Goal: Use online tool/utility

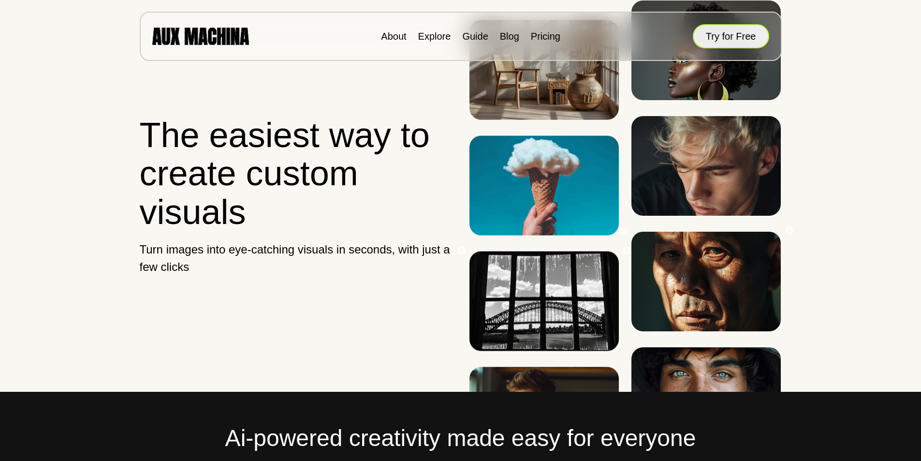
click at [711, 40] on button "Try for Free" at bounding box center [731, 36] width 76 height 24
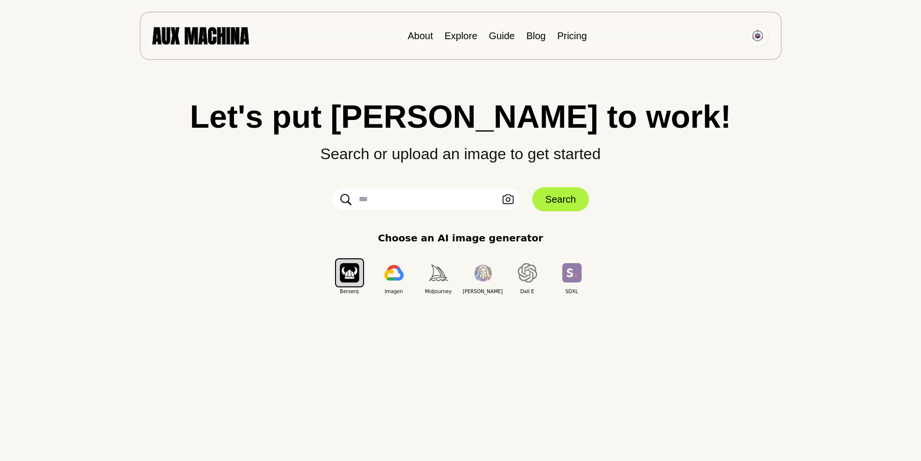
click at [436, 205] on input "text" at bounding box center [426, 199] width 189 height 21
paste input "**********"
type input "**********"
click at [557, 199] on button "Search" at bounding box center [561, 199] width 57 height 24
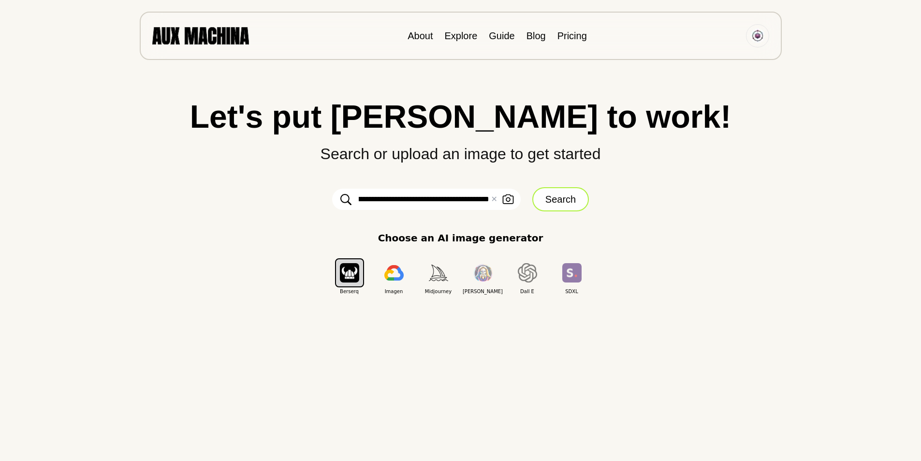
scroll to position [0, 0]
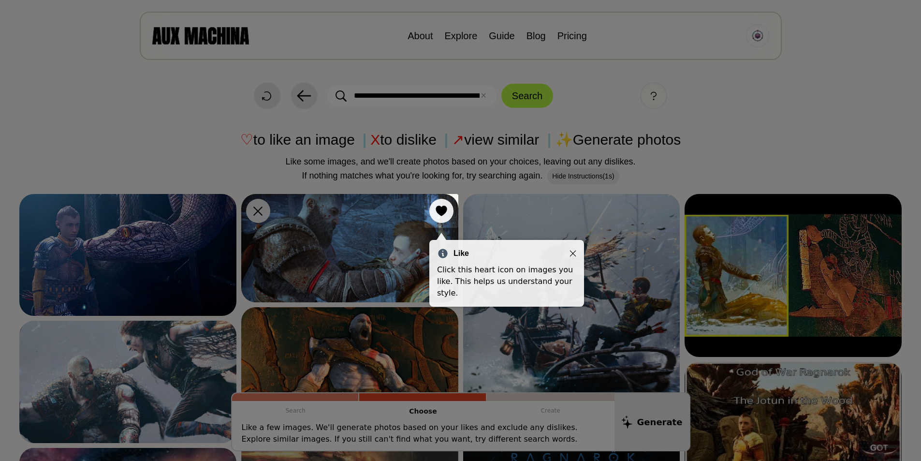
click at [575, 253] on icon "Close" at bounding box center [573, 253] width 7 height 7
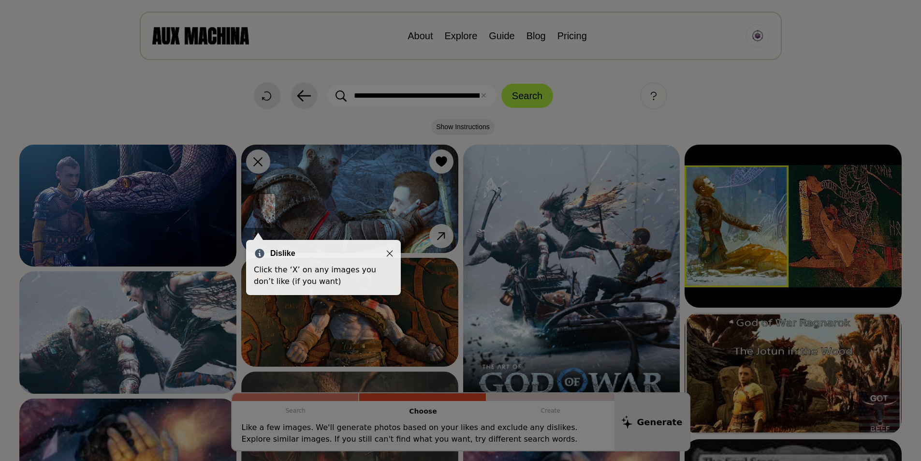
click at [388, 250] on icon "Close" at bounding box center [389, 253] width 7 height 7
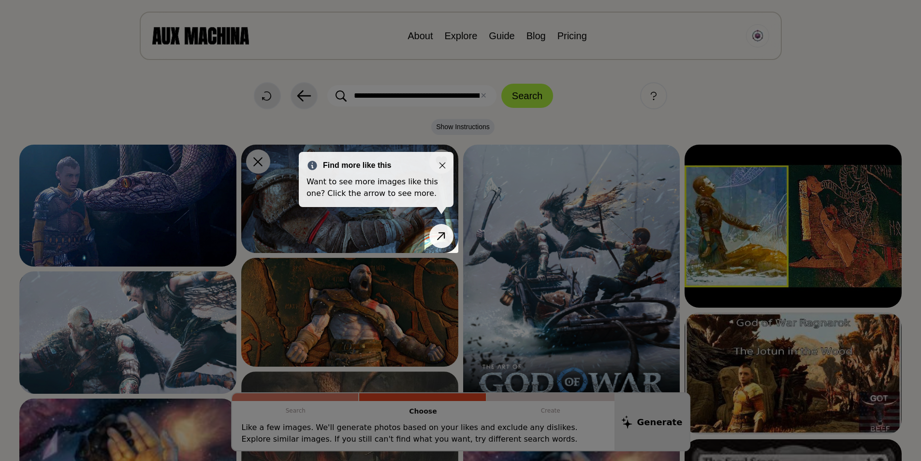
click at [442, 162] on icon "Close" at bounding box center [442, 165] width 7 height 7
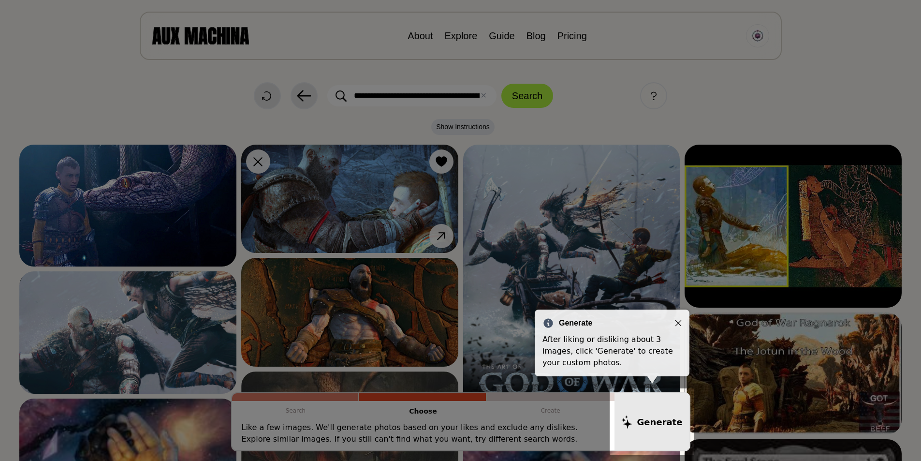
click at [683, 325] on div "Generate After liking or disliking about 3 images, click 'Generate' to create y…" at bounding box center [612, 343] width 155 height 67
click at [675, 323] on icon "Close" at bounding box center [678, 323] width 7 height 7
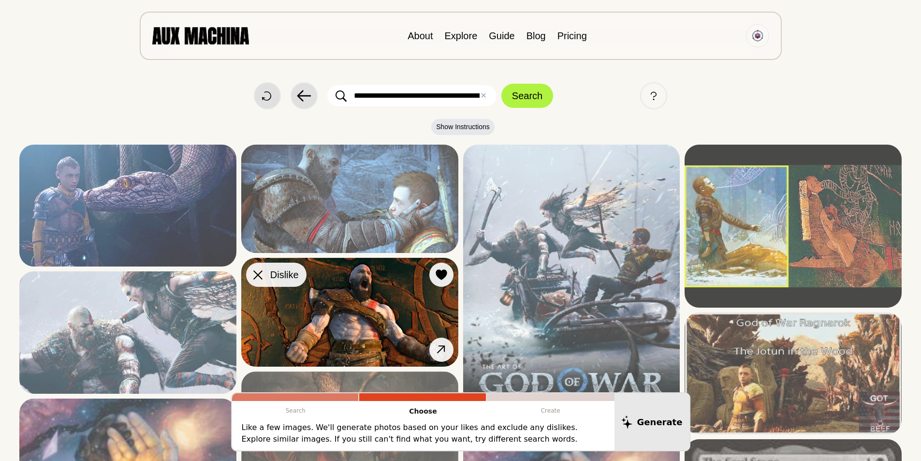
click at [255, 274] on icon at bounding box center [257, 274] width 9 height 9
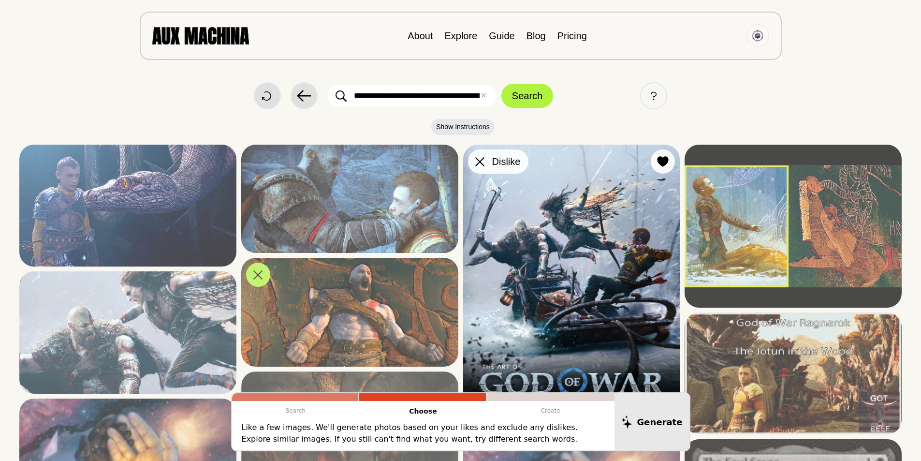
click at [480, 164] on icon at bounding box center [479, 161] width 9 height 9
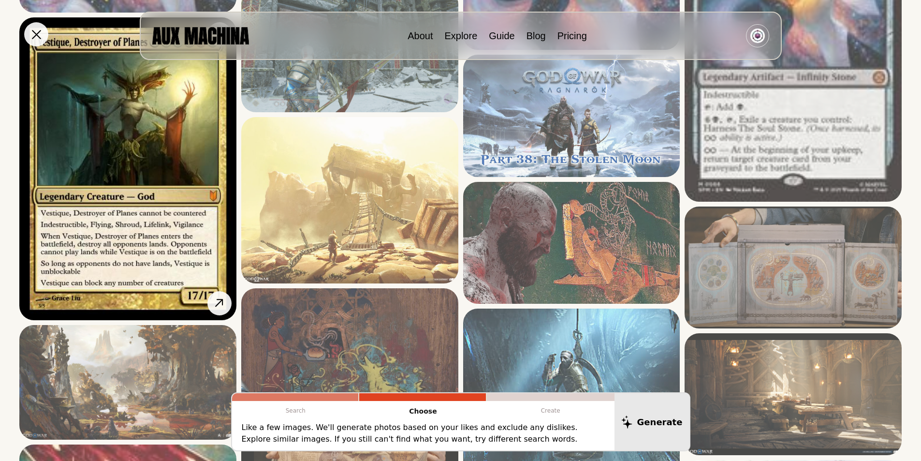
scroll to position [484, 0]
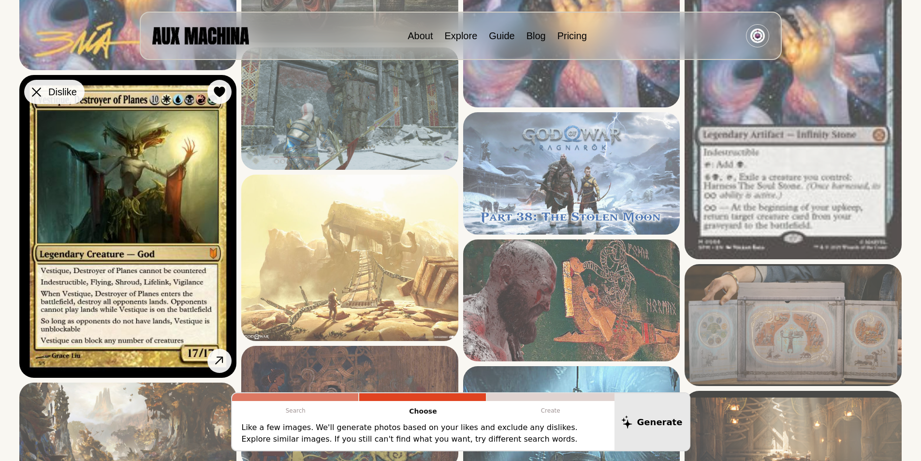
click at [36, 94] on icon at bounding box center [36, 92] width 9 height 9
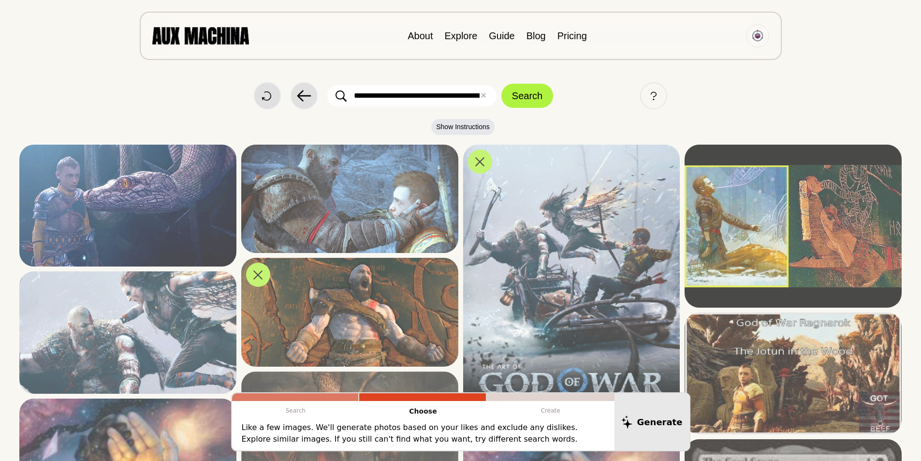
scroll to position [242, 0]
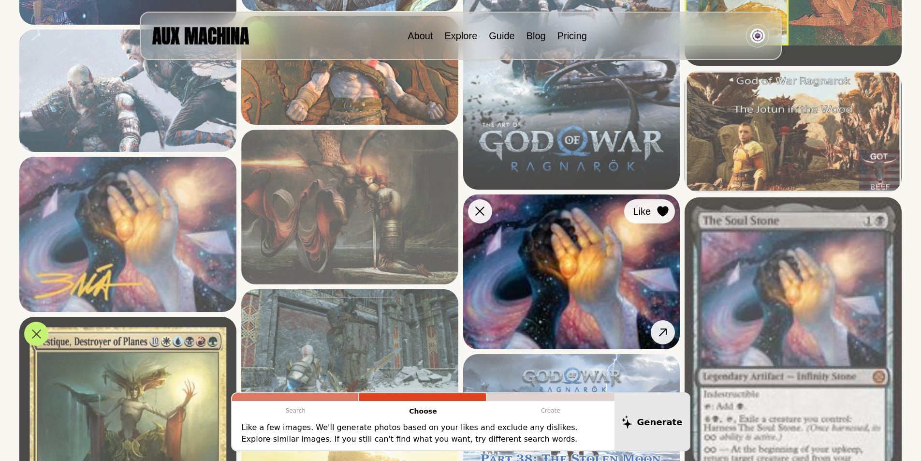
click at [667, 215] on icon at bounding box center [663, 211] width 12 height 11
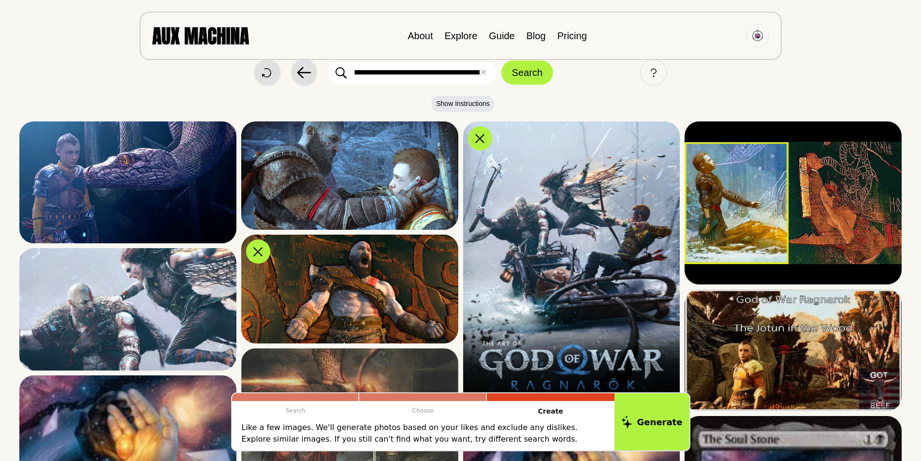
scroll to position [0, 0]
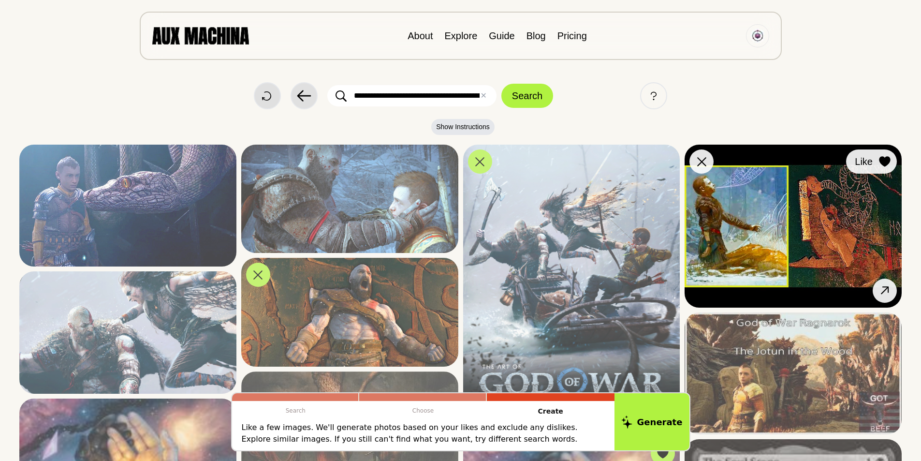
click at [885, 161] on icon at bounding box center [884, 161] width 11 height 11
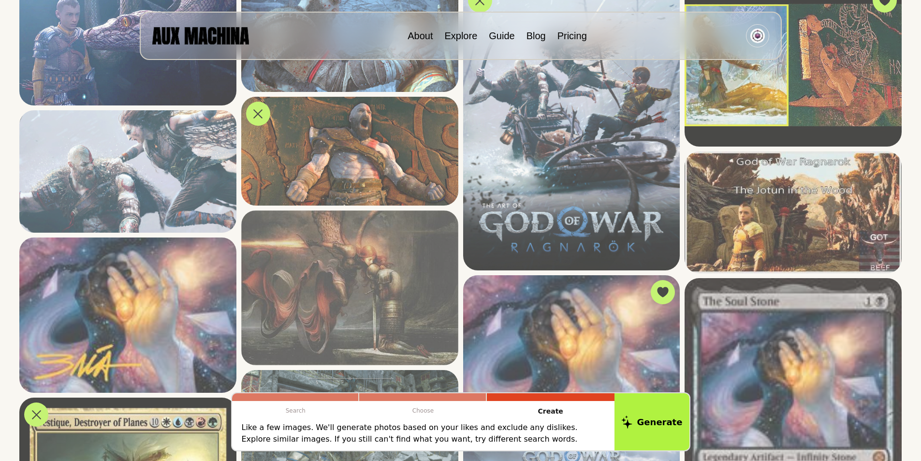
scroll to position [81, 0]
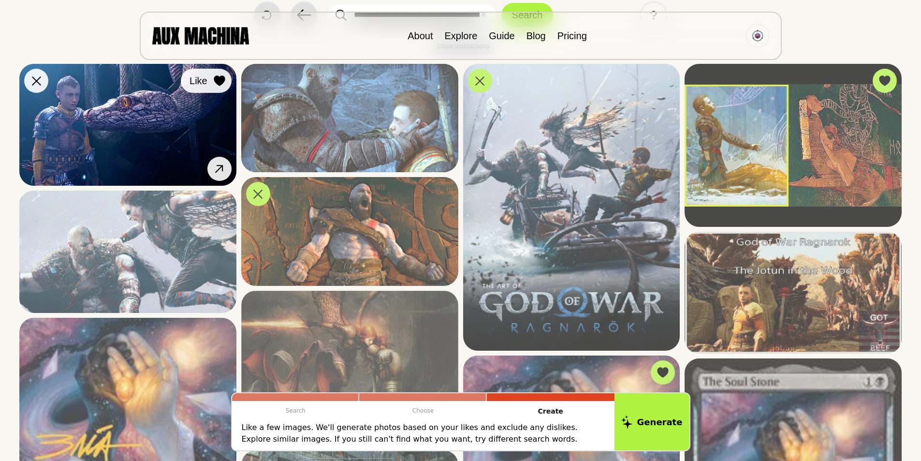
click at [223, 82] on icon at bounding box center [219, 80] width 11 height 11
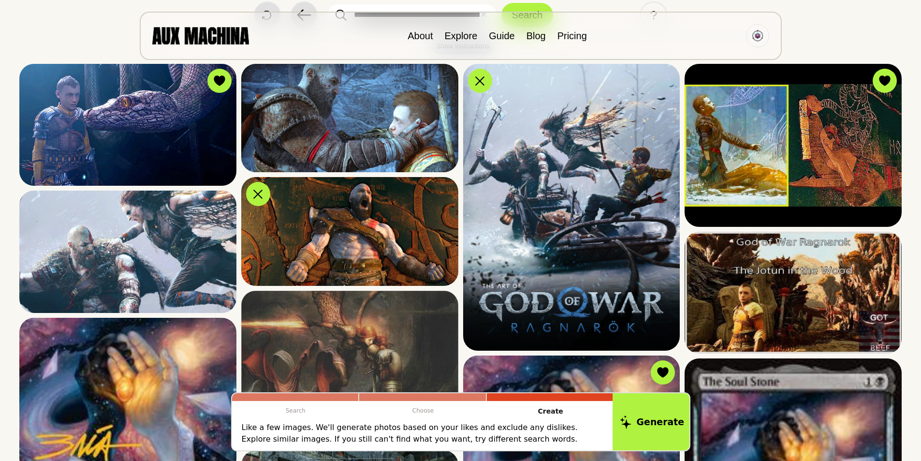
click at [641, 421] on button "Generate" at bounding box center [652, 422] width 79 height 60
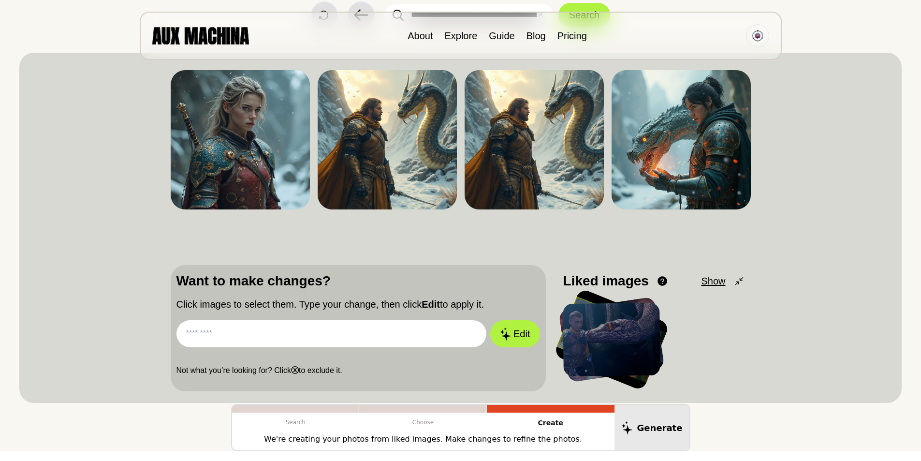
click at [348, 342] on input "text" at bounding box center [332, 333] width 311 height 27
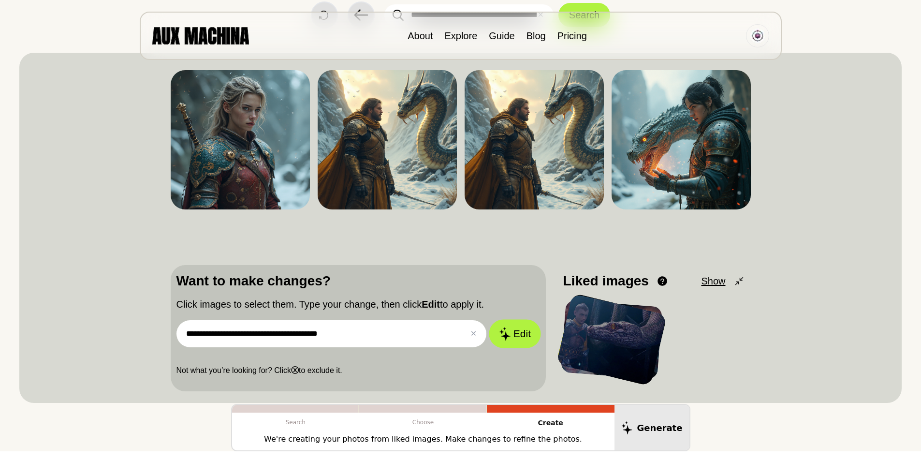
type input "**********"
click at [525, 337] on button "Edit" at bounding box center [515, 334] width 52 height 29
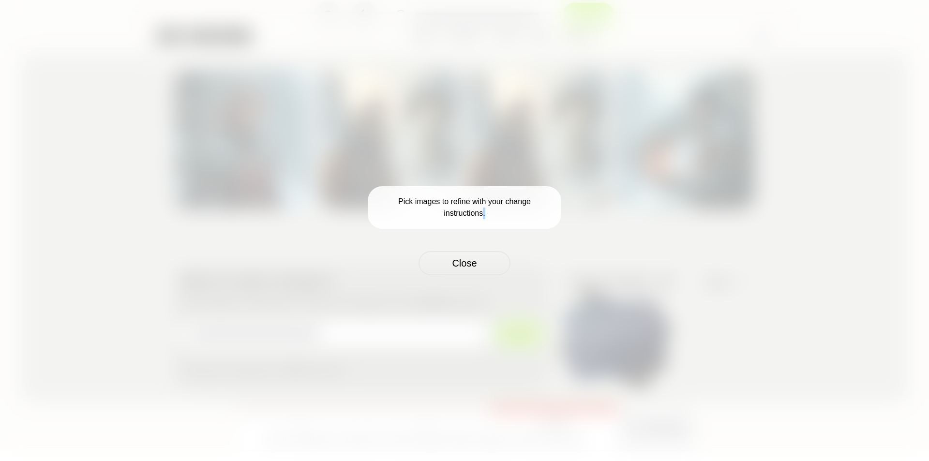
click at [481, 215] on p "Pick images to refine with your change instructions." at bounding box center [464, 207] width 193 height 43
click at [435, 223] on p "Pick images to refine with your change instructions." at bounding box center [464, 207] width 193 height 43
click at [456, 268] on button "Close" at bounding box center [464, 263] width 92 height 24
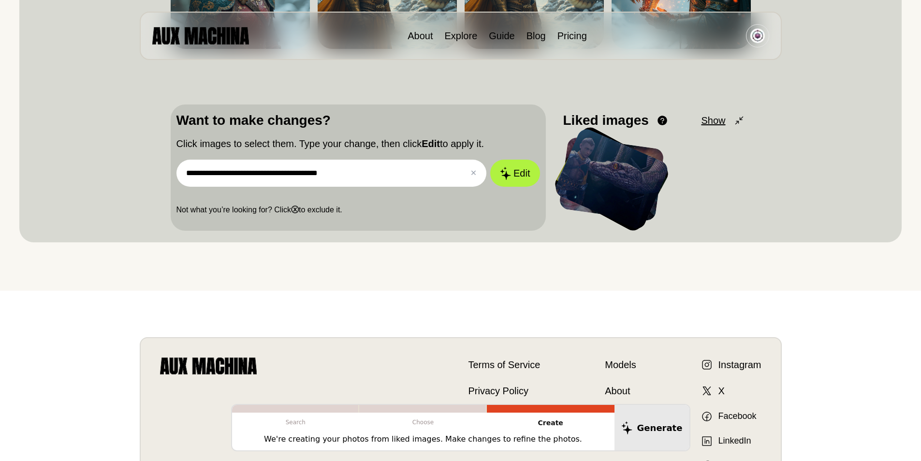
scroll to position [242, 0]
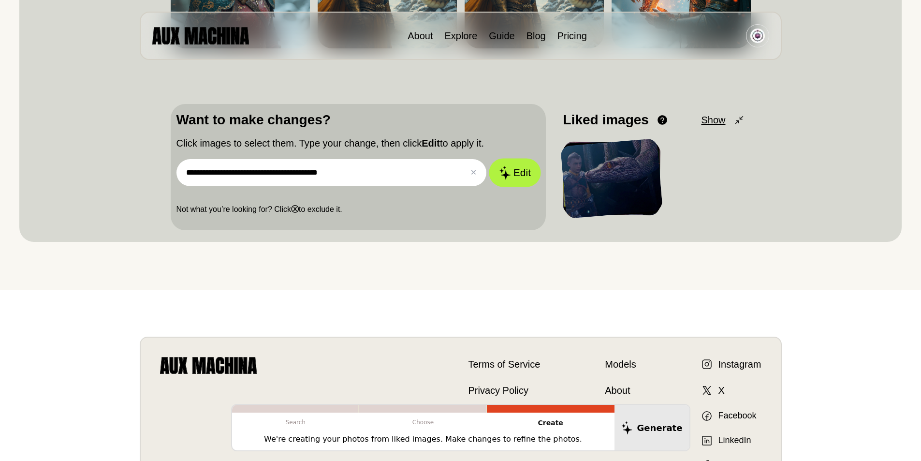
click at [529, 164] on button "Edit" at bounding box center [515, 173] width 52 height 29
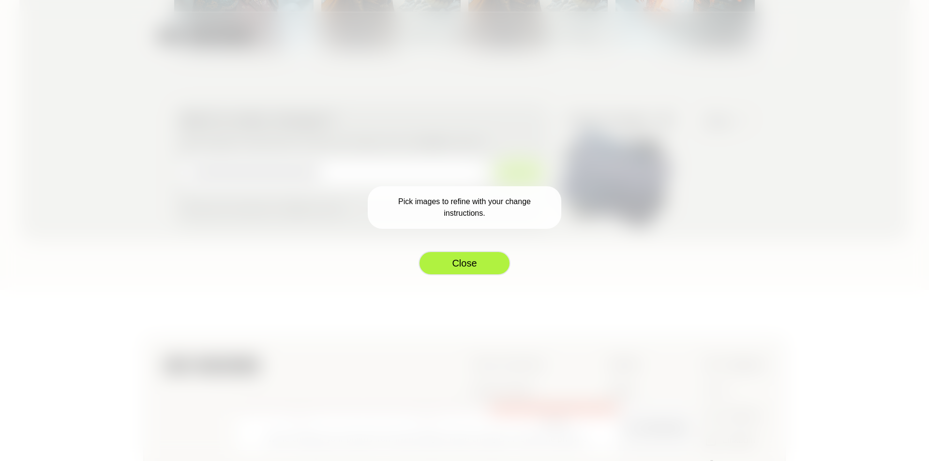
click at [463, 269] on button "Close" at bounding box center [464, 263] width 92 height 24
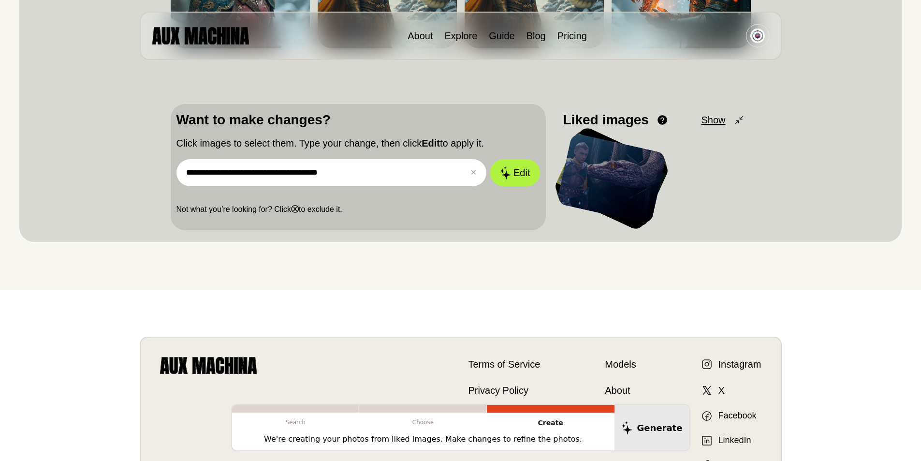
click at [650, 174] on div at bounding box center [612, 179] width 110 height 92
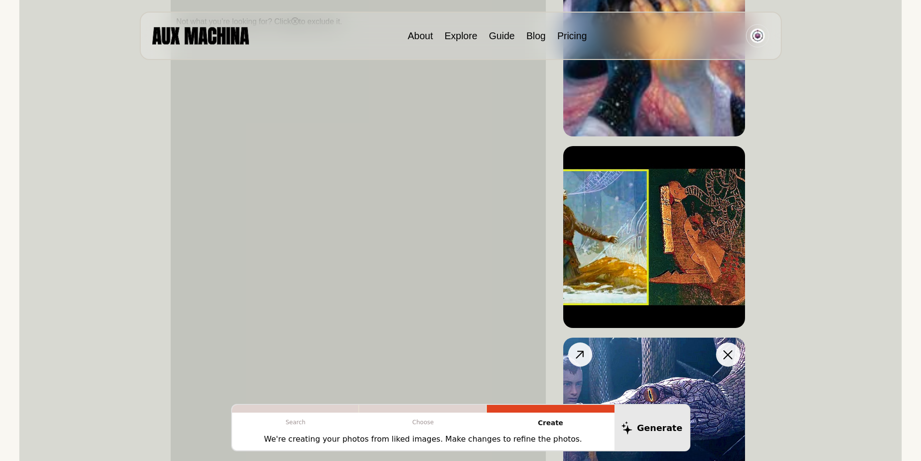
scroll to position [564, 0]
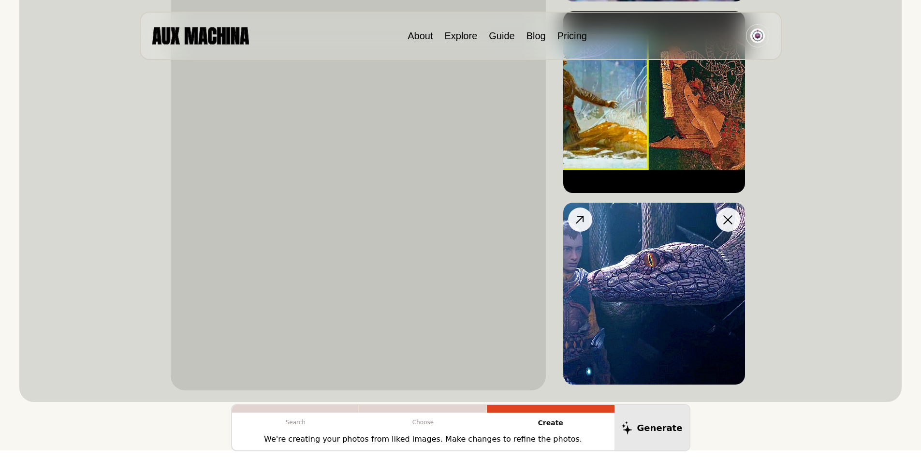
click at [728, 221] on icon at bounding box center [728, 219] width 9 height 9
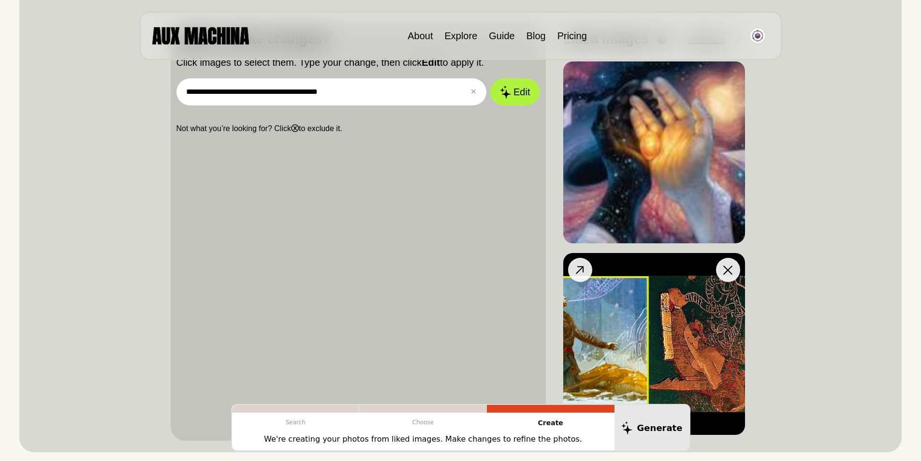
scroll to position [81, 0]
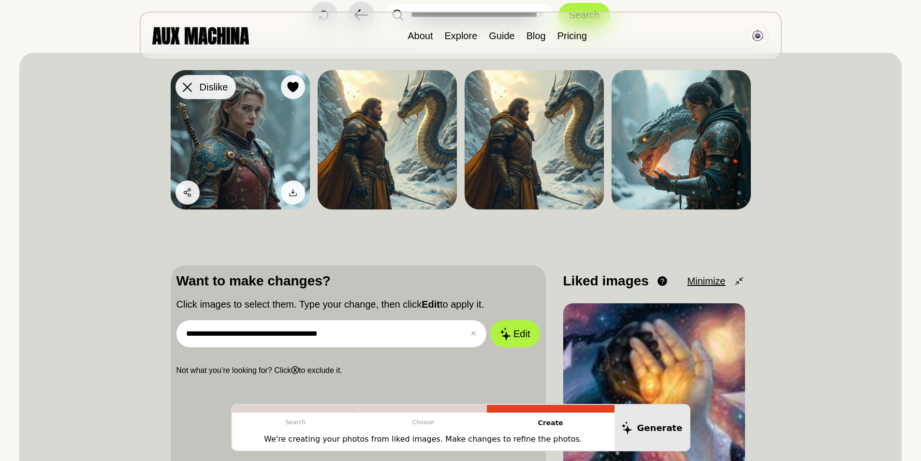
click at [190, 87] on icon at bounding box center [187, 87] width 9 height 9
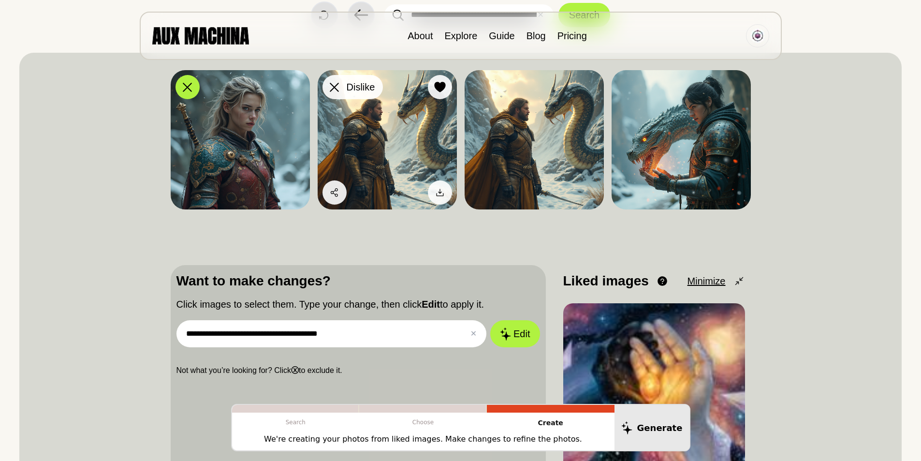
click at [339, 93] on div at bounding box center [334, 87] width 15 height 15
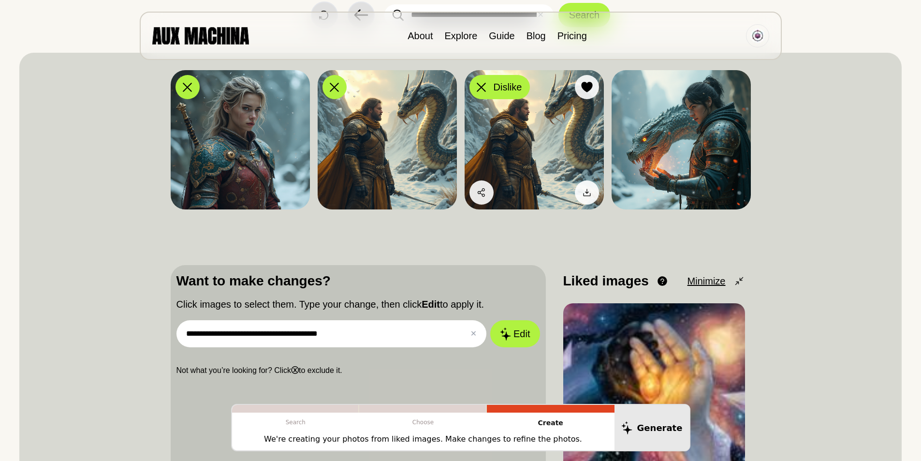
click at [492, 81] on button "Dislike" at bounding box center [500, 87] width 60 height 24
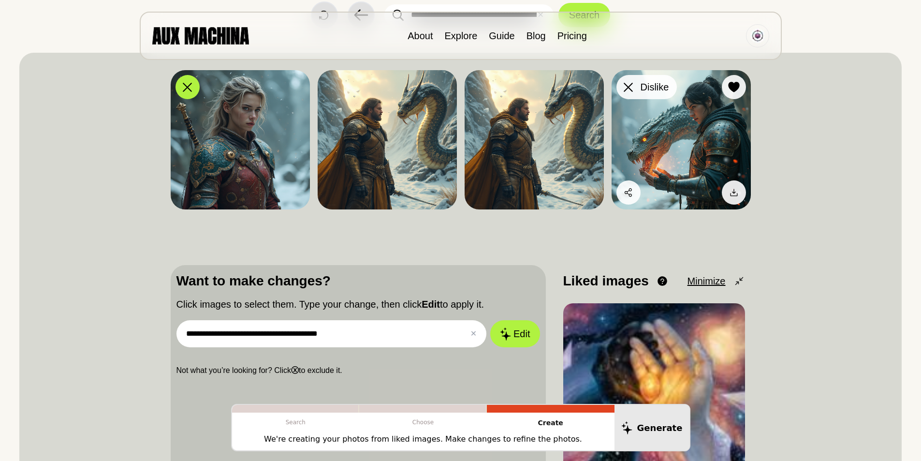
click at [637, 84] on button "Dislike" at bounding box center [647, 87] width 60 height 24
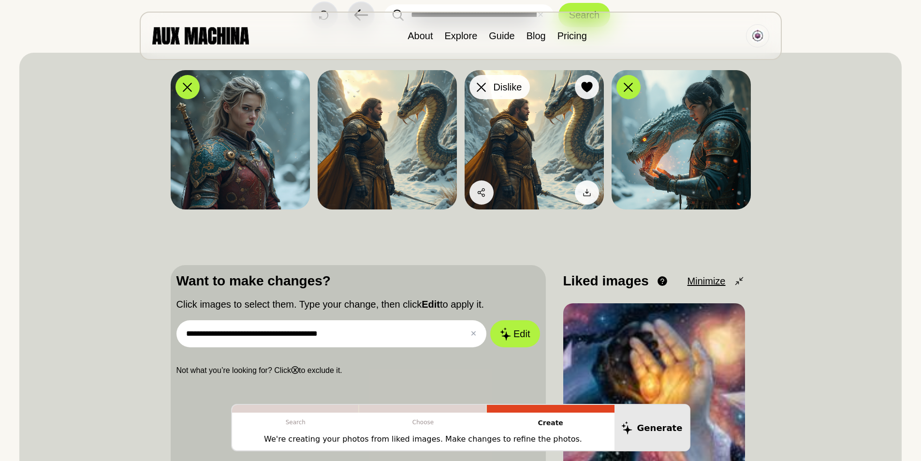
click at [477, 87] on icon at bounding box center [481, 87] width 9 height 9
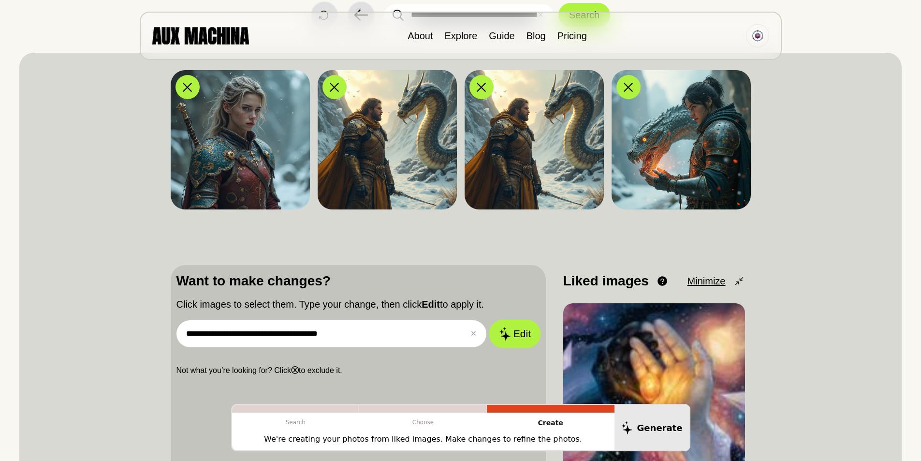
click at [518, 320] on button "Edit" at bounding box center [515, 334] width 52 height 29
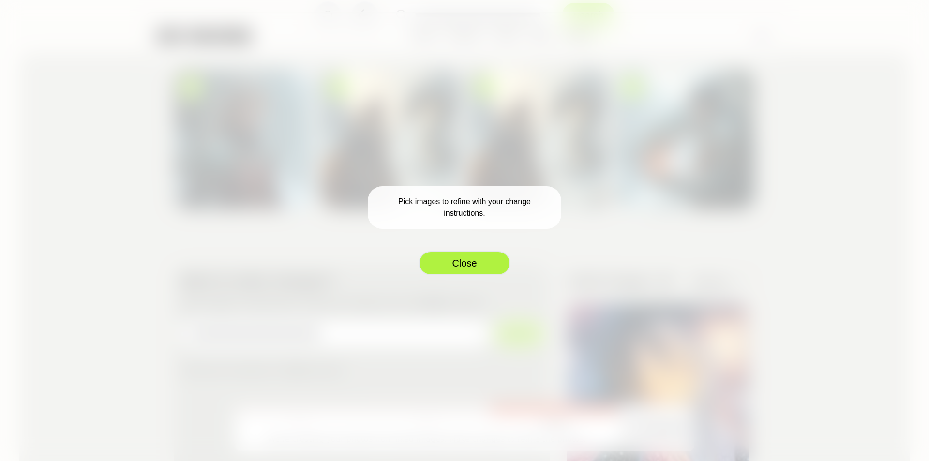
click at [469, 265] on button "Close" at bounding box center [464, 263] width 92 height 24
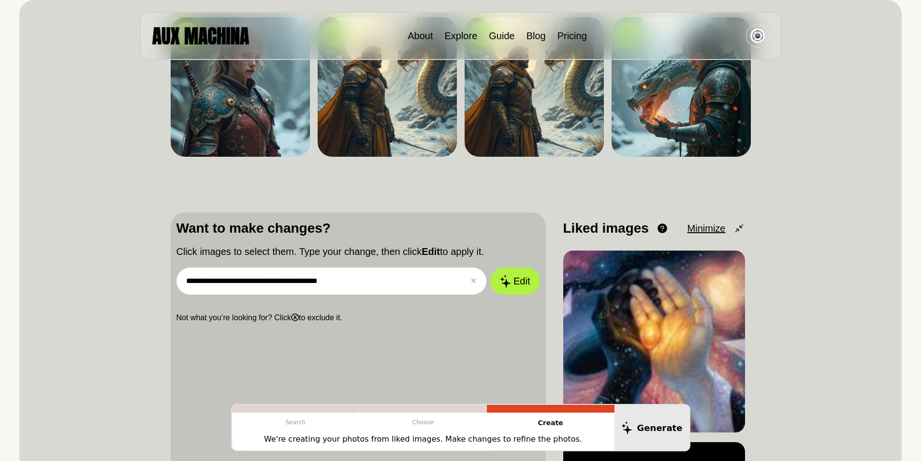
scroll to position [0, 0]
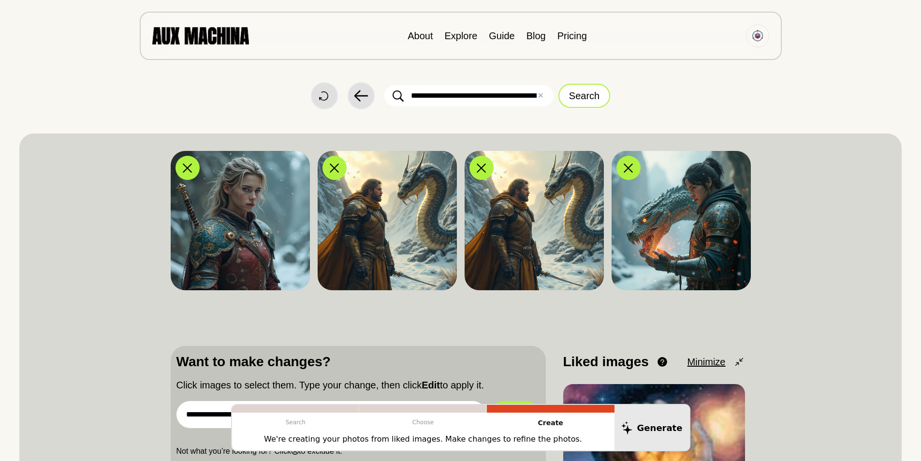
click at [582, 95] on button "Search" at bounding box center [585, 96] width 52 height 24
